Goal: Task Accomplishment & Management: Manage account settings

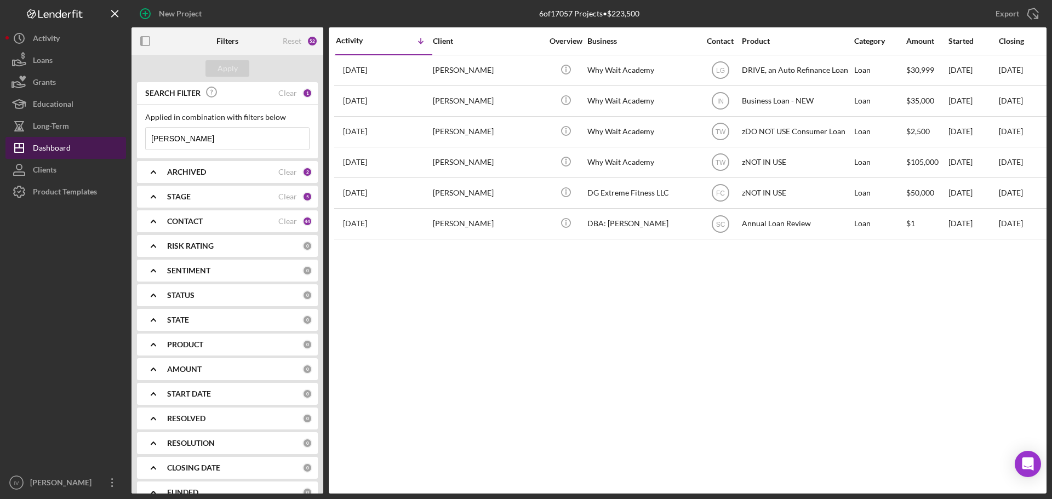
drag, startPoint x: 218, startPoint y: 133, endPoint x: 32, endPoint y: 138, distance: 185.8
click at [25, 136] on div "New Project 6 of 17057 Projects • $223,500 [PERSON_NAME] Export Icon/Export Fil…" at bounding box center [525, 247] width 1041 height 494
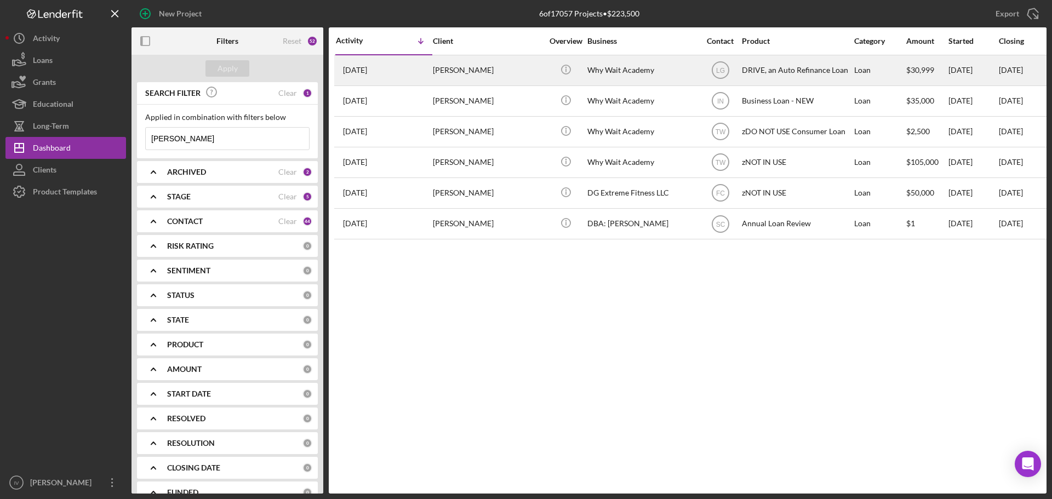
click at [791, 70] on div "DRIVE, an Auto Refinance Loan" at bounding box center [797, 70] width 110 height 29
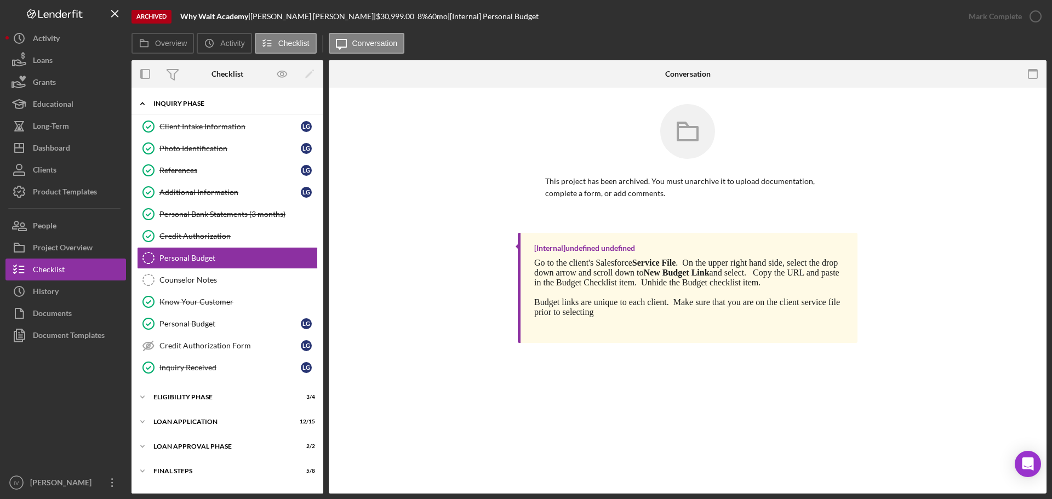
click at [144, 97] on icon "Icon/Expander" at bounding box center [143, 104] width 22 height 22
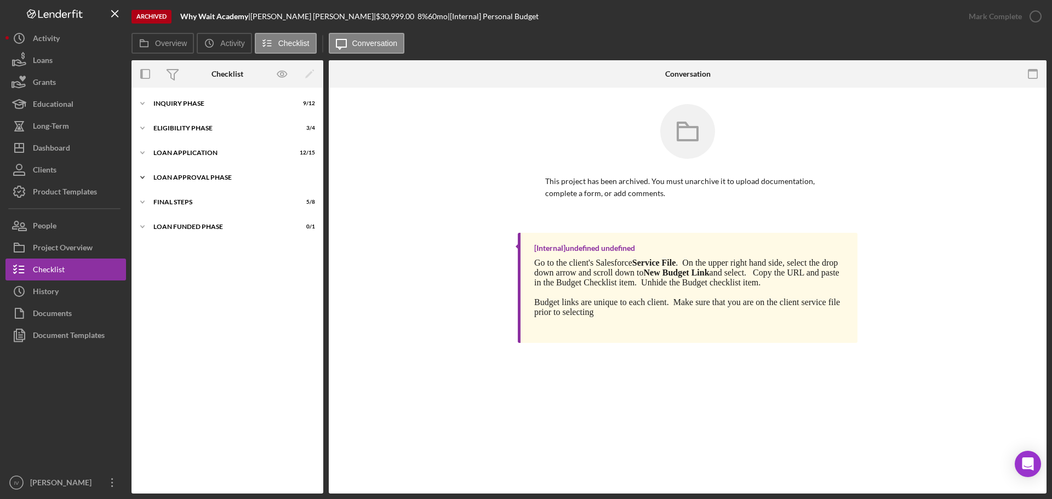
click at [145, 171] on icon "Icon/Expander" at bounding box center [143, 178] width 22 height 22
click at [140, 147] on icon "Icon/Expander" at bounding box center [143, 153] width 22 height 22
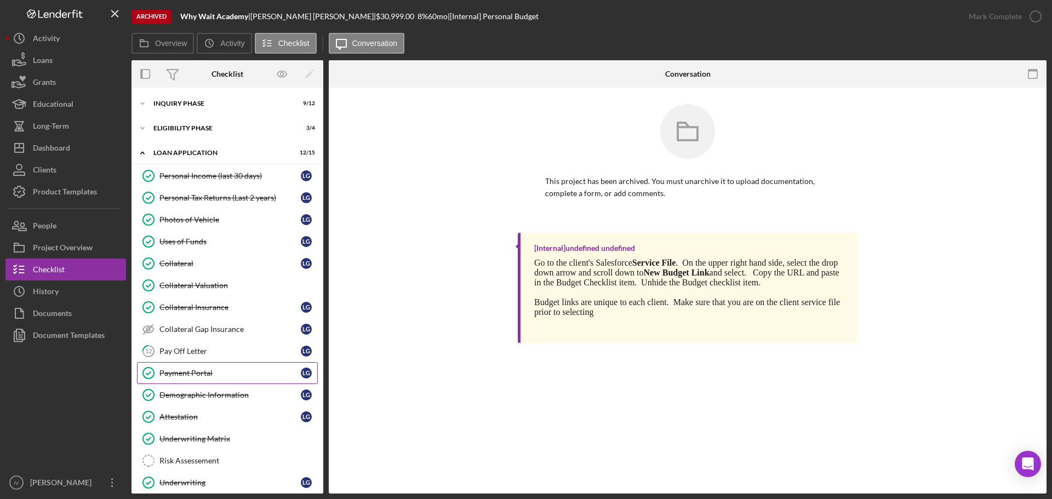
click at [214, 375] on div "Payment Portal" at bounding box center [229, 373] width 141 height 9
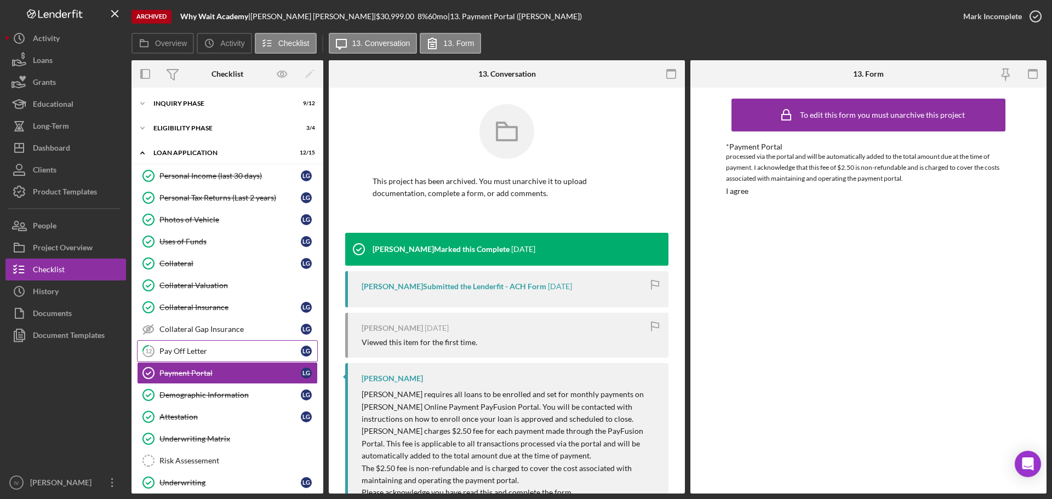
click at [193, 344] on link "12 Pay Off Letter L G" at bounding box center [227, 351] width 181 height 22
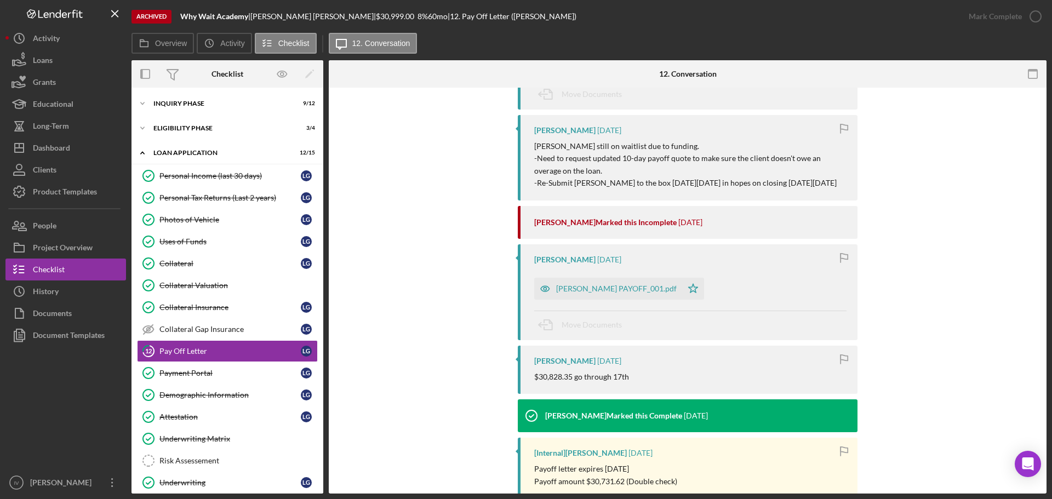
scroll to position [110, 0]
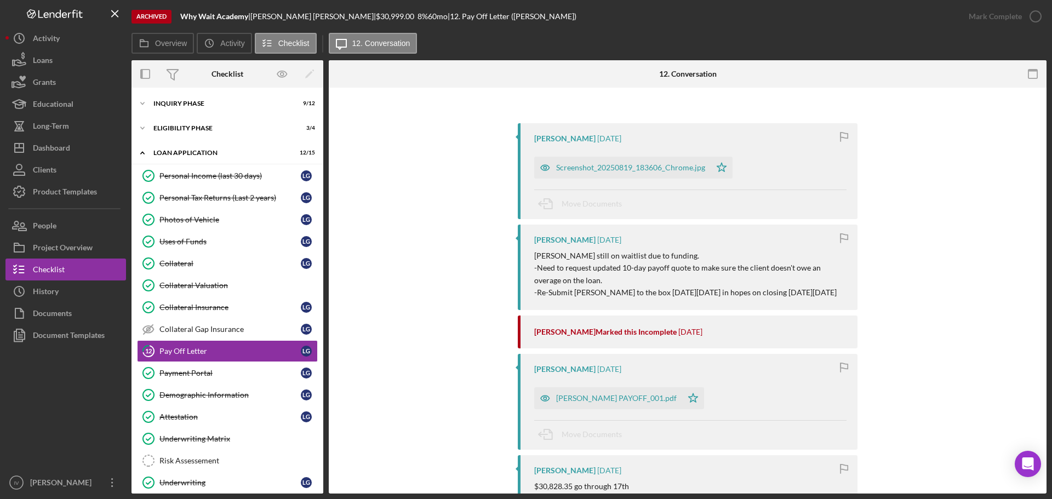
click at [544, 164] on icon "button" at bounding box center [545, 168] width 22 height 22
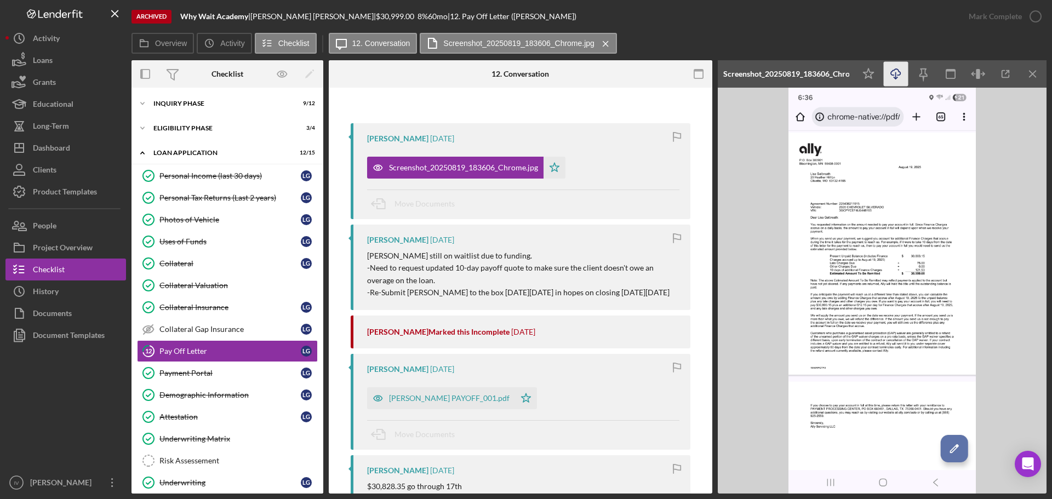
click at [893, 73] on icon "Icon/Download" at bounding box center [896, 74] width 25 height 25
